Goal: Task Accomplishment & Management: Manage account settings

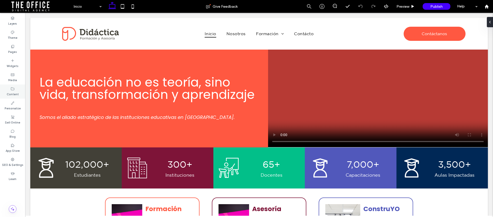
click at [11, 92] on label "Content" at bounding box center [13, 94] width 12 height 6
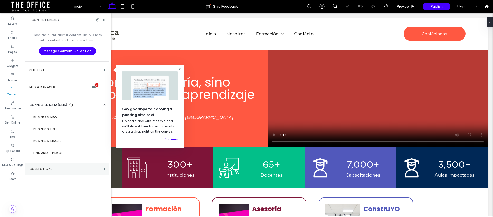
click at [51, 167] on label "Collections" at bounding box center [65, 169] width 72 height 4
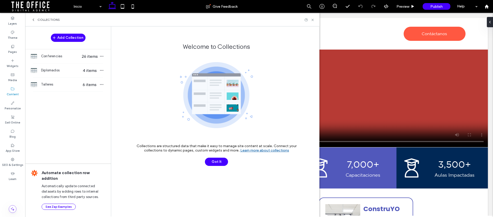
click at [34, 19] on use at bounding box center [33, 20] width 1 height 2
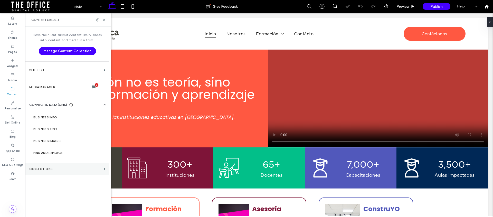
click at [54, 166] on section "Collections" at bounding box center [67, 169] width 84 height 12
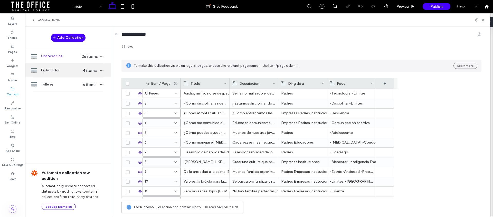
click at [50, 70] on span "Diplomados" at bounding box center [61, 70] width 40 height 5
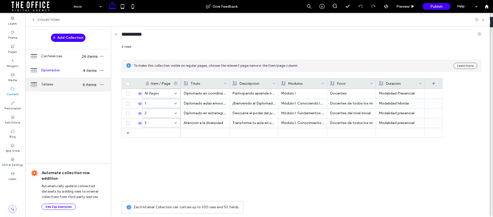
click at [57, 85] on span "Talleres" at bounding box center [61, 84] width 40 height 5
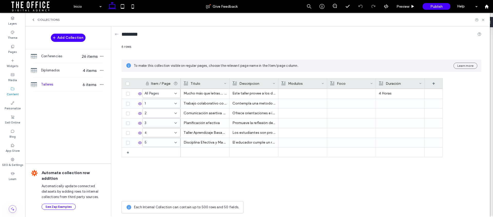
click at [42, 22] on span "Collections" at bounding box center [49, 20] width 22 height 4
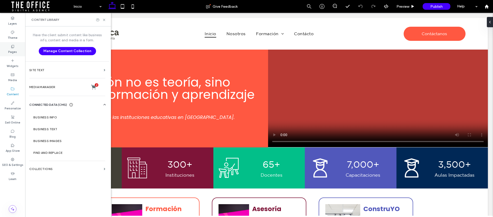
click at [16, 46] on div "Pages" at bounding box center [12, 49] width 25 height 14
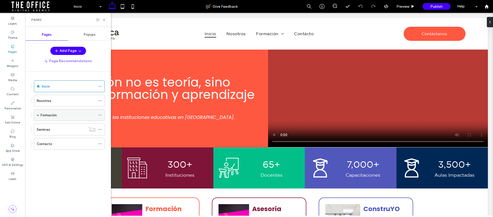
click at [37, 114] on span at bounding box center [38, 115] width 3 height 3
click at [47, 127] on span at bounding box center [47, 127] width 3 height 3
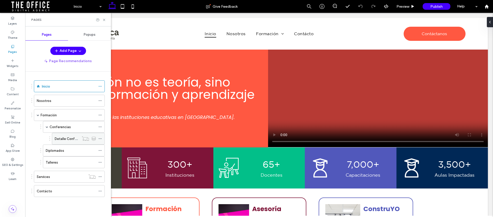
click at [101, 138] on icon at bounding box center [100, 139] width 4 height 4
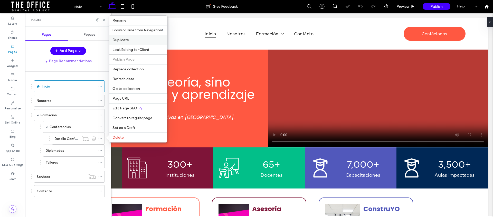
click at [126, 39] on span "Duplicate" at bounding box center [121, 40] width 16 height 4
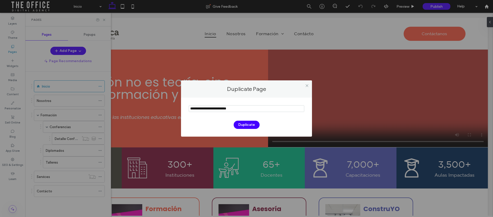
drag, startPoint x: 215, startPoint y: 108, endPoint x: 283, endPoint y: 112, distance: 68.2
click at [283, 112] on input "notEmpty" at bounding box center [247, 108] width 116 height 7
drag, startPoint x: 204, startPoint y: 108, endPoint x: 124, endPoint y: 103, distance: 79.8
click at [125, 103] on div "Duplicate Page Duplicate" at bounding box center [246, 108] width 493 height 217
type input "**********"
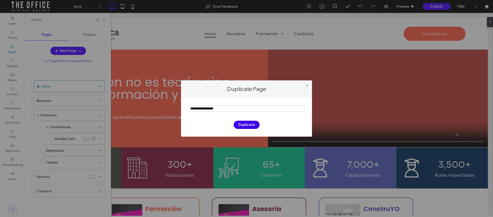
click at [250, 126] on button "Duplicate" at bounding box center [247, 125] width 26 height 8
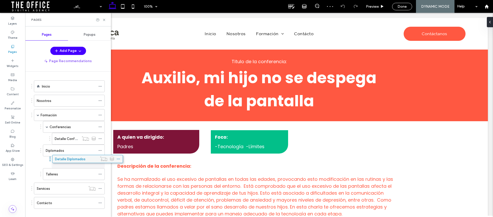
drag, startPoint x: 52, startPoint y: 197, endPoint x: 70, endPoint y: 162, distance: 39.4
click at [100, 162] on use at bounding box center [100, 162] width 3 height 1
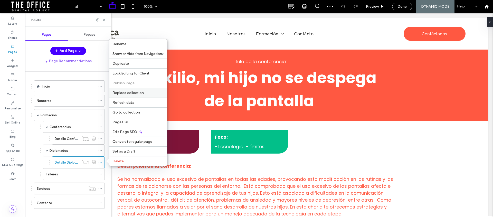
click at [130, 94] on span "Replace collection" at bounding box center [128, 93] width 31 height 4
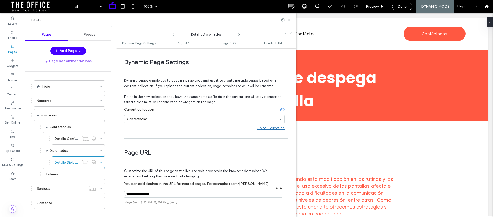
scroll to position [3, 0]
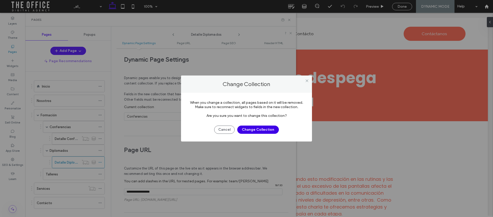
click at [252, 130] on button "Change Collection" at bounding box center [258, 130] width 42 height 8
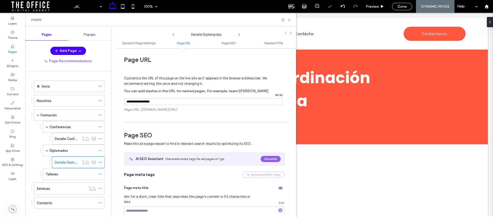
scroll to position [0, 0]
click at [100, 162] on use at bounding box center [100, 162] width 3 height 1
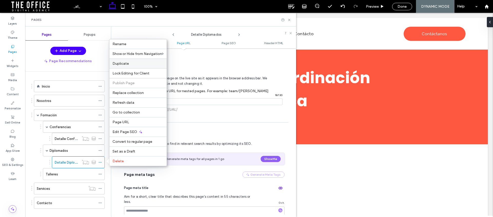
click at [128, 64] on span "Duplicate" at bounding box center [121, 63] width 16 height 4
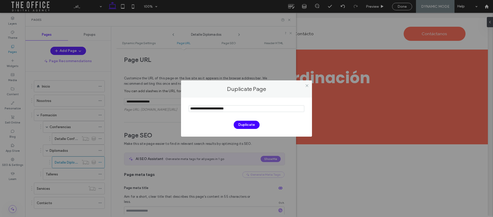
click at [220, 109] on input "notEmpty" at bounding box center [247, 108] width 116 height 7
drag, startPoint x: 204, startPoint y: 109, endPoint x: 134, endPoint y: 102, distance: 70.7
click at [134, 102] on div "Duplicate Page Duplicate" at bounding box center [246, 108] width 493 height 217
type input "**********"
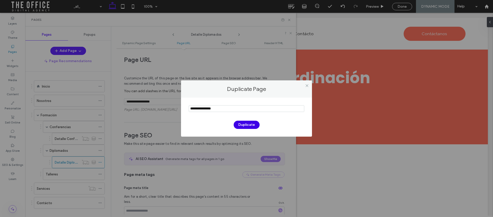
click at [251, 126] on button "Duplicate" at bounding box center [247, 125] width 26 height 8
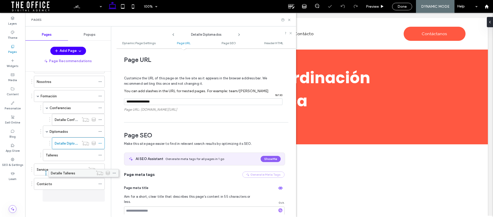
scroll to position [19, 0]
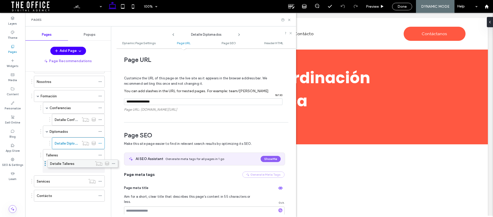
drag, startPoint x: 53, startPoint y: 196, endPoint x: 67, endPoint y: 169, distance: 30.6
drag, startPoint x: 58, startPoint y: 166, endPoint x: 75, endPoint y: 165, distance: 17.5
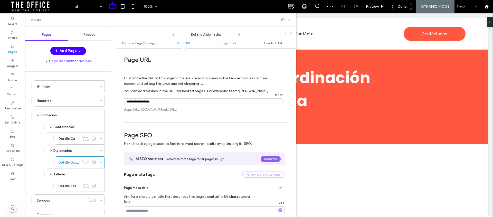
drag, startPoint x: 289, startPoint y: 20, endPoint x: 255, endPoint y: 2, distance: 38.6
click at [289, 20] on icon at bounding box center [289, 20] width 4 height 4
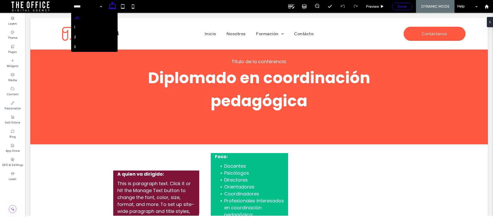
click at [406, 5] on span "Done" at bounding box center [402, 6] width 9 height 4
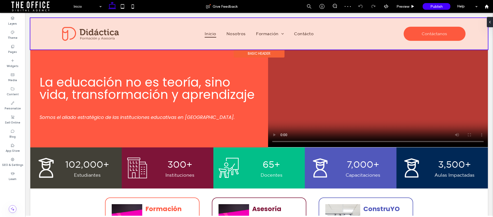
click at [280, 33] on div at bounding box center [259, 34] width 458 height 32
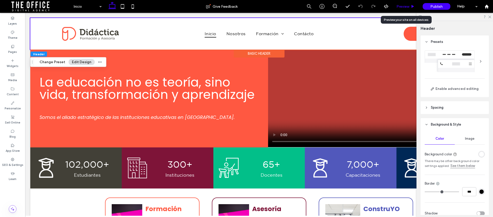
click at [411, 7] on icon at bounding box center [413, 7] width 4 height 4
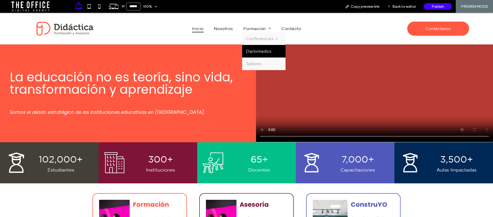
click at [265, 49] on span "Diplomados" at bounding box center [259, 51] width 26 height 5
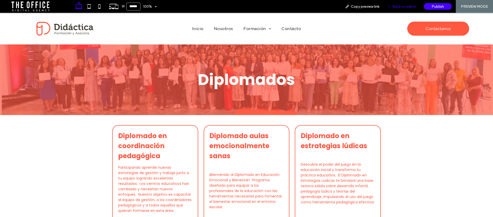
click at [403, 6] on span "Back to editor" at bounding box center [405, 6] width 24 height 4
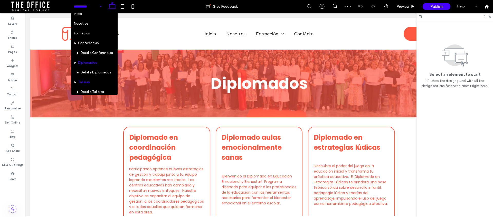
scroll to position [8, 0]
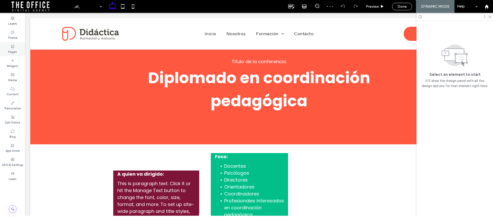
click at [11, 49] on label "Pages" at bounding box center [12, 52] width 9 height 6
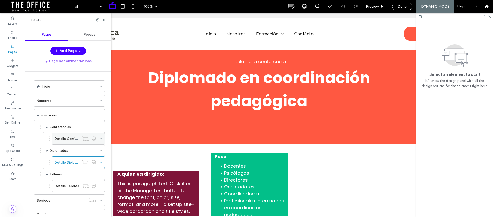
click at [100, 138] on icon at bounding box center [100, 139] width 4 height 4
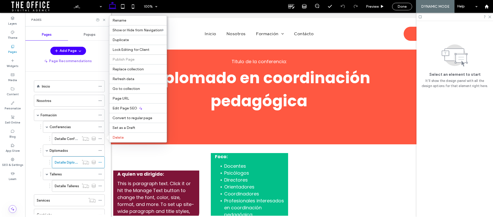
click at [189, 7] on div "_all_ 100% Preview Done DYNAMIC MODE Help" at bounding box center [282, 6] width 422 height 13
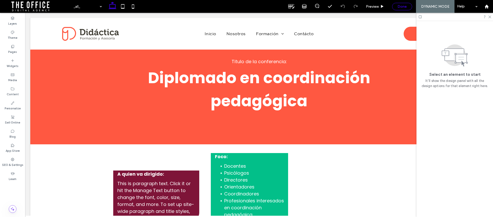
click at [396, 7] on div "Done" at bounding box center [403, 6] width 20 height 4
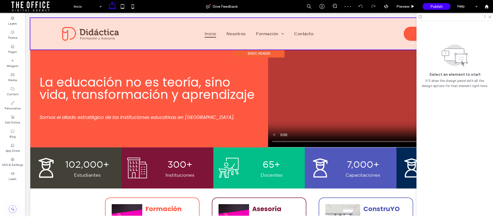
click at [281, 34] on div at bounding box center [259, 34] width 458 height 32
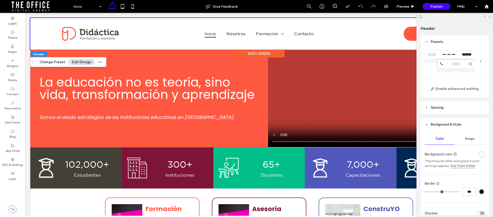
drag, startPoint x: 491, startPoint y: 15, endPoint x: 447, endPoint y: 5, distance: 45.1
click at [491, 15] on icon at bounding box center [489, 16] width 3 height 3
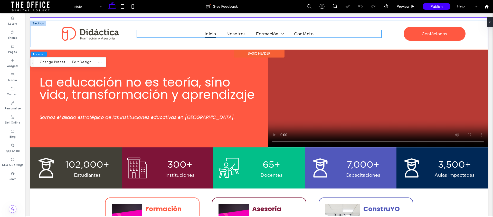
click at [331, 32] on ul "Inicio Nosotros Formación Conferencias [PERSON_NAME], mi hijo no se despega de …" at bounding box center [259, 33] width 245 height 7
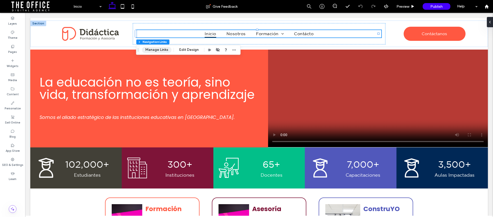
click at [160, 51] on button "Manage Links" at bounding box center [157, 50] width 30 height 6
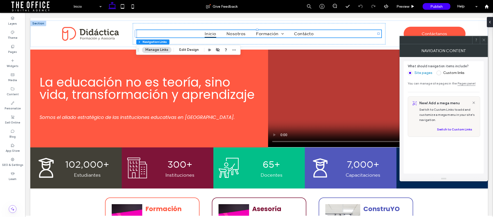
click at [467, 83] on link "Pages panel" at bounding box center [467, 83] width 18 height 4
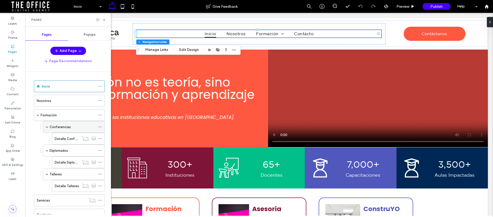
click at [100, 127] on icon at bounding box center [100, 127] width 4 height 4
click at [76, 139] on label "Detalle Conferencias" at bounding box center [71, 138] width 33 height 9
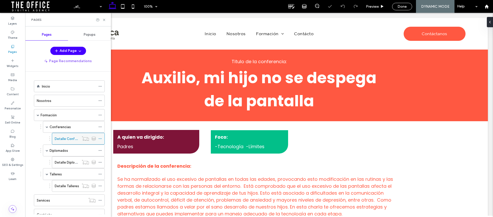
click at [100, 138] on icon at bounding box center [100, 139] width 4 height 4
click at [100, 163] on icon at bounding box center [100, 163] width 4 height 4
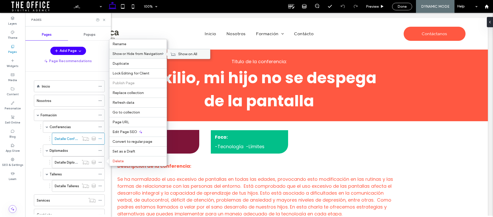
click at [179, 53] on span "Show on All" at bounding box center [187, 54] width 19 height 4
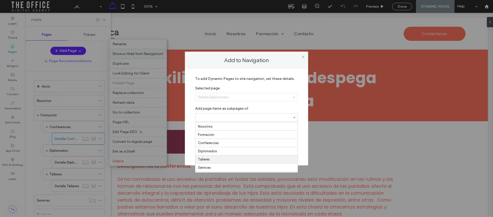
scroll to position [7, 0]
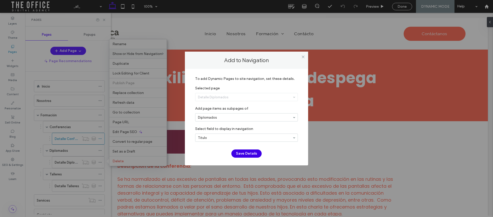
click at [239, 154] on button "Save Details" at bounding box center [246, 154] width 30 height 8
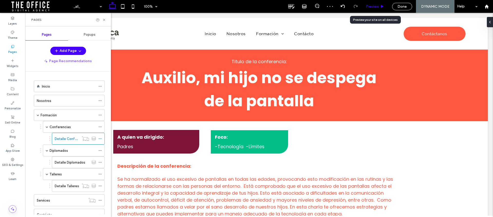
click at [378, 6] on span "Preview" at bounding box center [372, 6] width 13 height 4
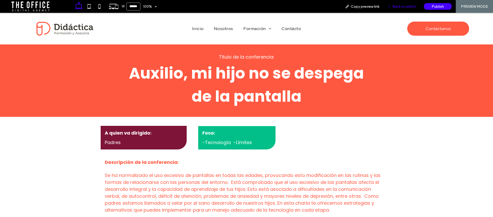
click at [402, 5] on span "Back to editor" at bounding box center [405, 6] width 24 height 4
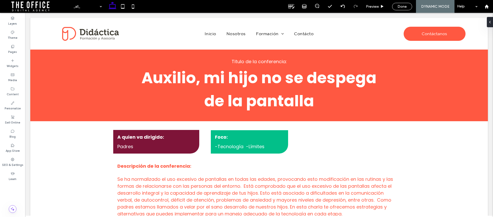
click at [407, 5] on div "Done" at bounding box center [403, 6] width 20 height 4
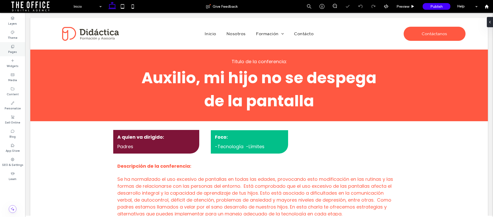
click at [12, 48] on icon at bounding box center [13, 46] width 4 height 4
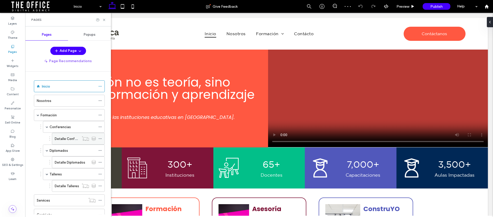
click at [101, 137] on icon at bounding box center [100, 139] width 4 height 4
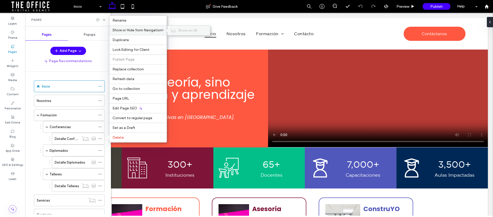
click at [188, 31] on span "Show on All" at bounding box center [187, 30] width 19 height 4
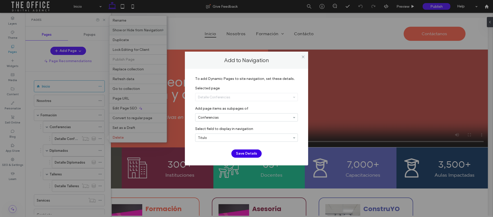
click at [243, 155] on button "Save Details" at bounding box center [246, 154] width 30 height 8
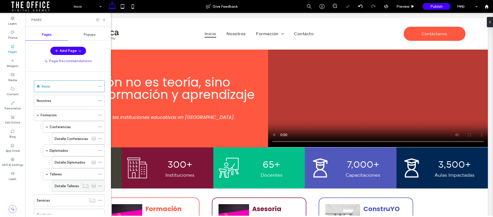
click at [101, 186] on icon at bounding box center [100, 186] width 4 height 4
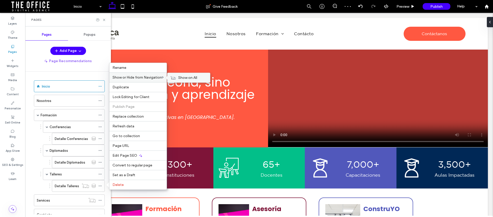
click at [184, 76] on span "Show on All" at bounding box center [187, 78] width 19 height 4
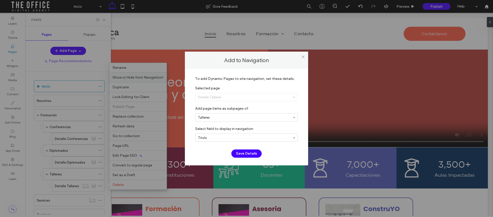
drag, startPoint x: 211, startPoint y: 145, endPoint x: 223, endPoint y: 147, distance: 12.8
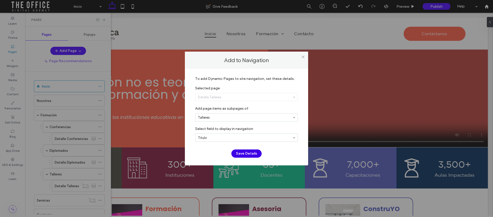
click at [247, 151] on button "Save Details" at bounding box center [246, 154] width 30 height 8
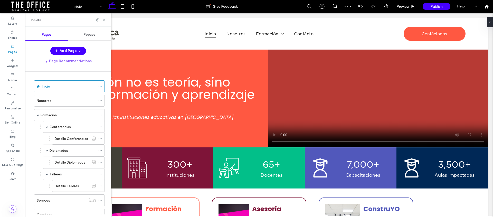
click at [103, 21] on use at bounding box center [104, 20] width 2 height 2
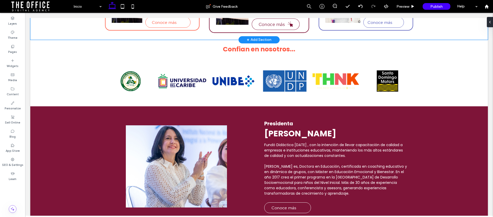
scroll to position [264, 0]
